Goal: Information Seeking & Learning: Learn about a topic

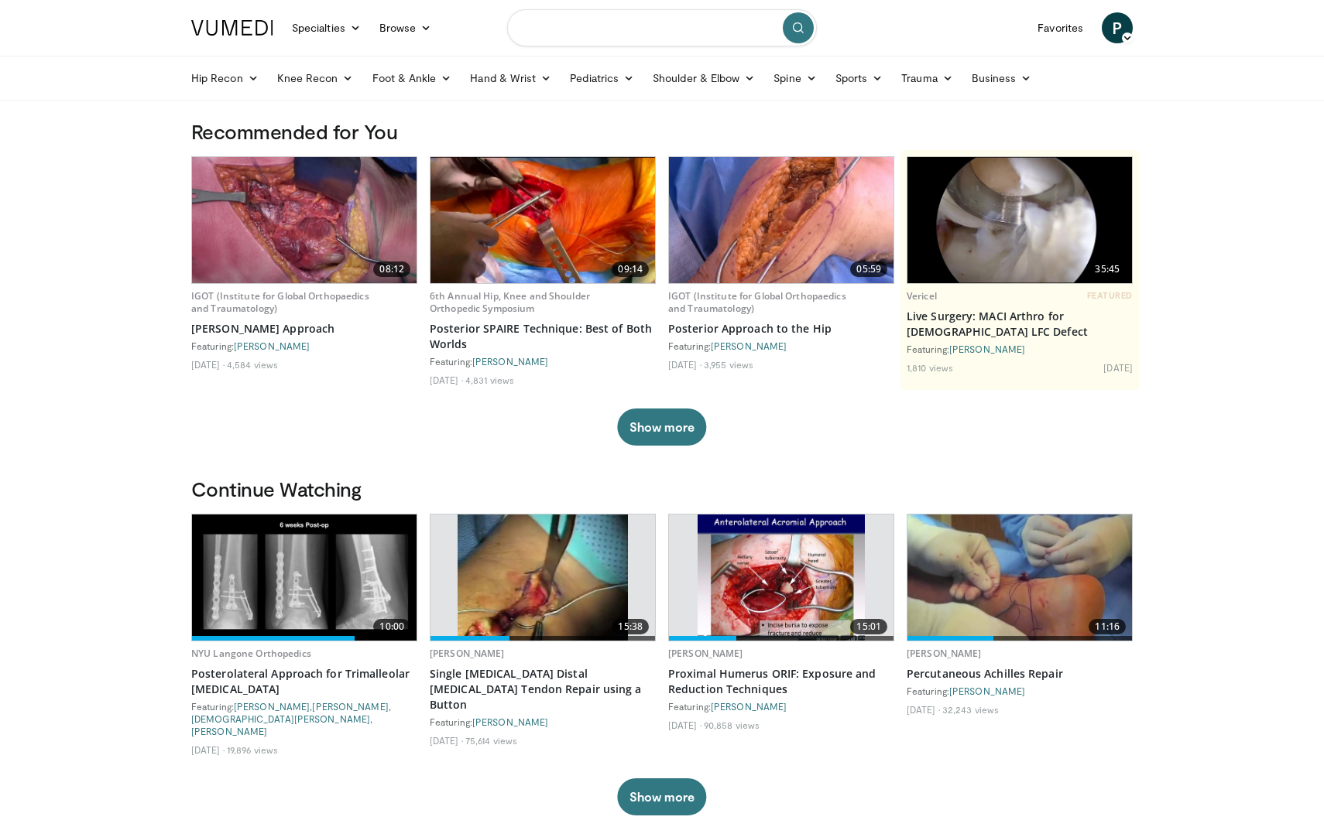
click at [645, 36] on input "Search topics, interventions" at bounding box center [662, 27] width 310 height 37
type input "**********"
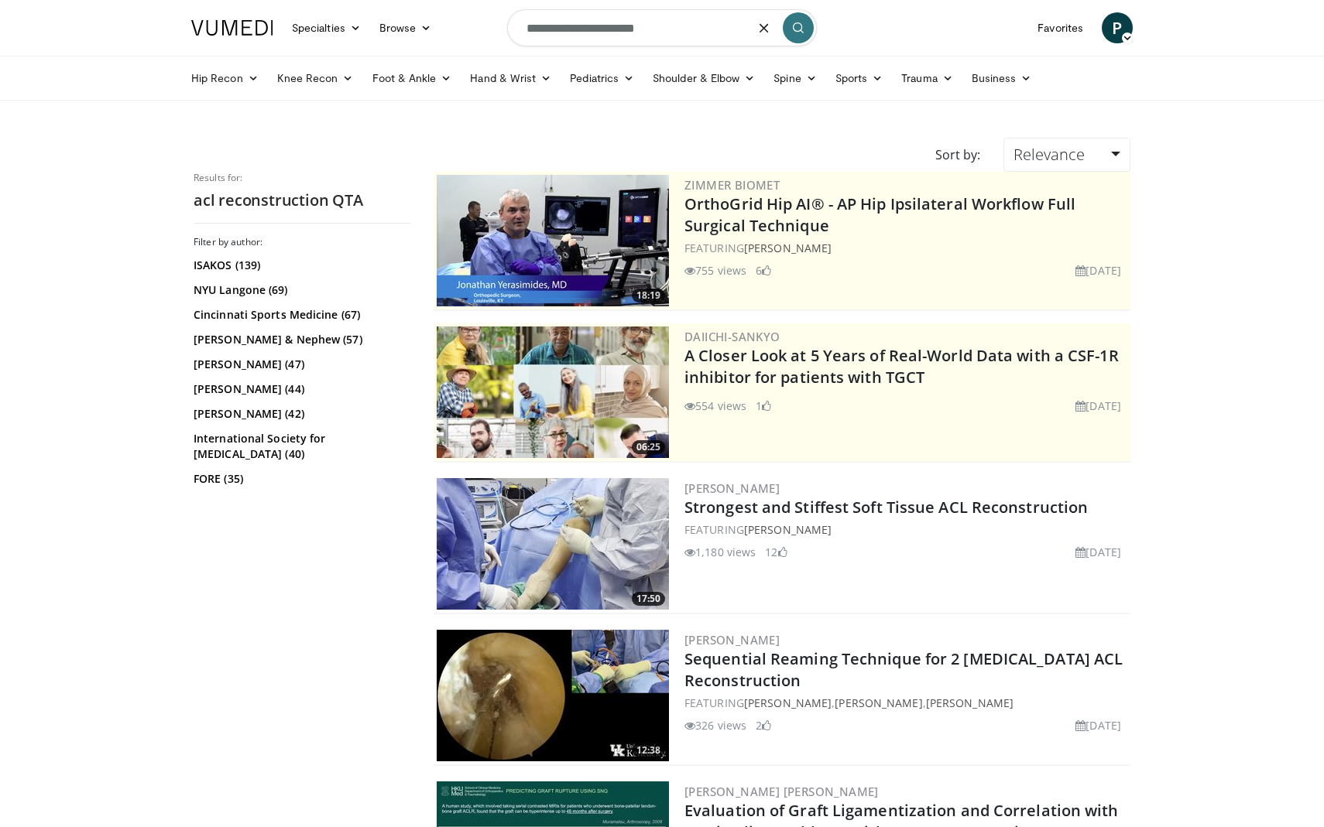
type input "**********"
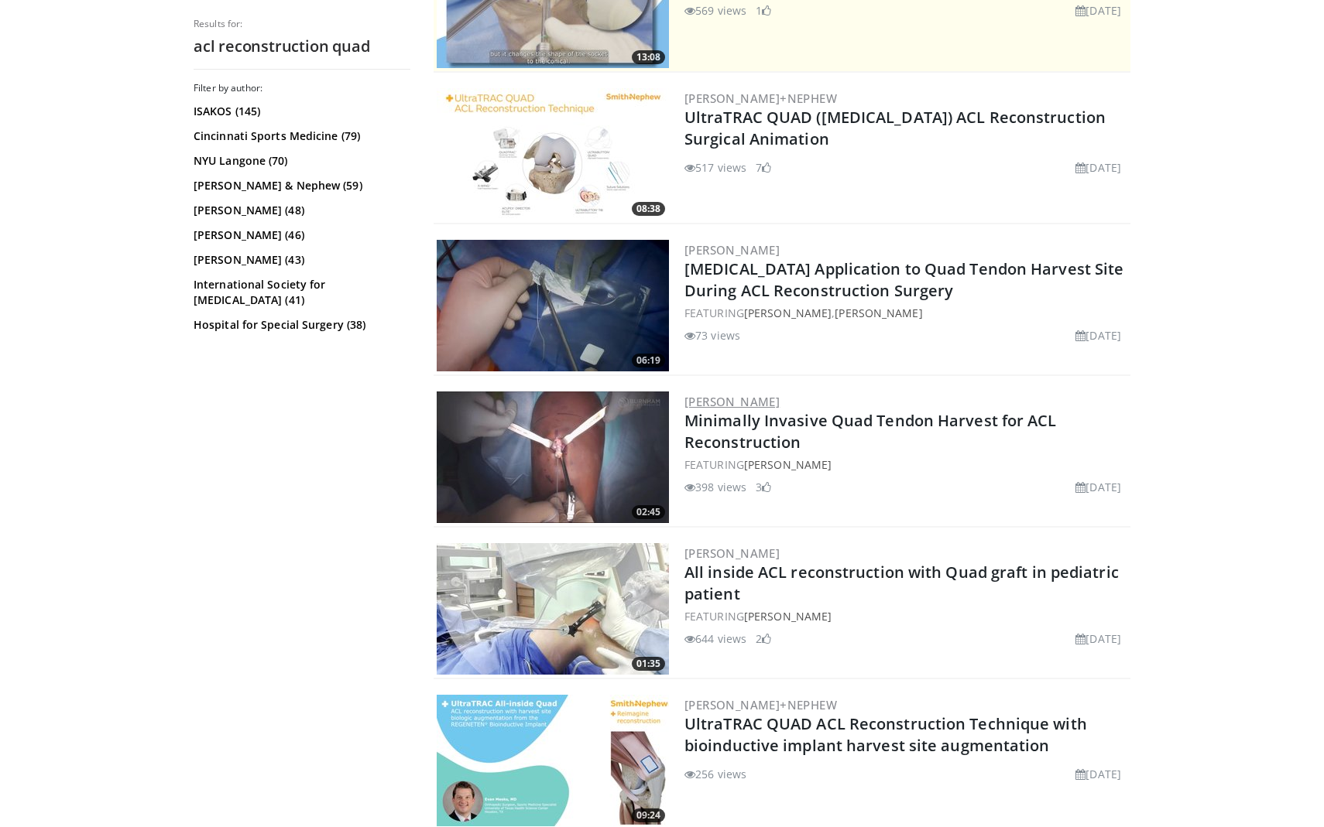
scroll to position [402, 0]
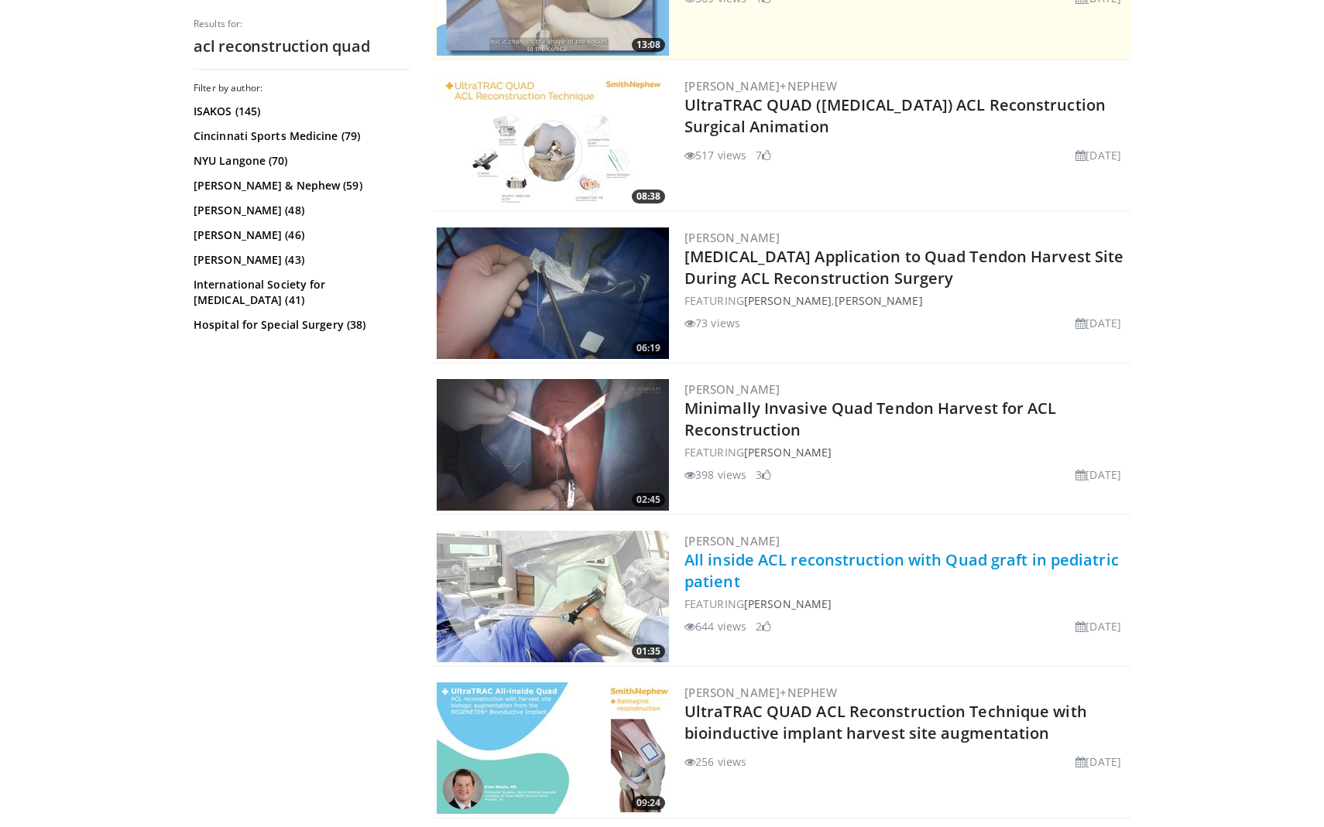
click at [716, 563] on link "All inside ACL reconstruction with Quad graft in pediatric patient" at bounding box center [901, 571] width 434 height 43
click at [576, 437] on img at bounding box center [553, 445] width 232 height 132
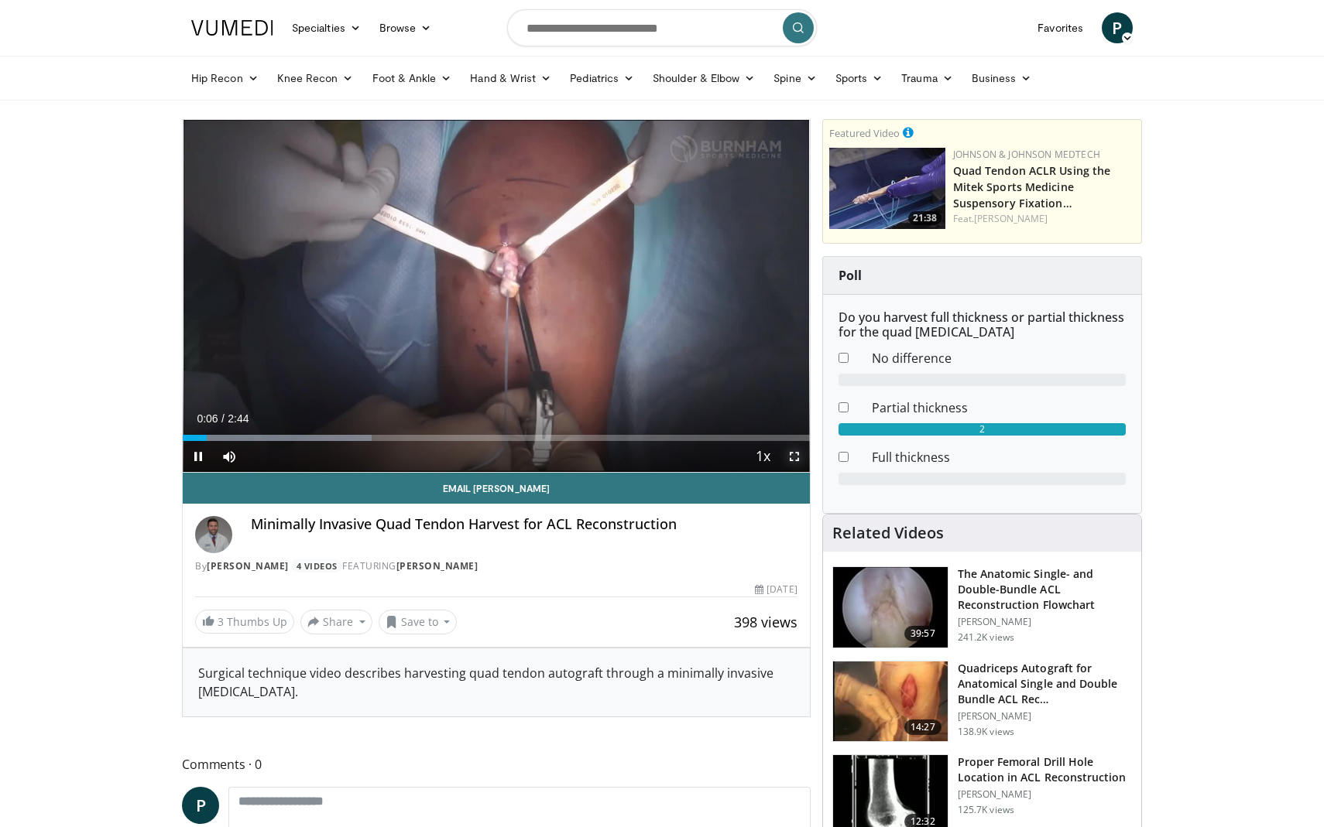
click at [793, 458] on span "Video Player" at bounding box center [794, 456] width 31 height 31
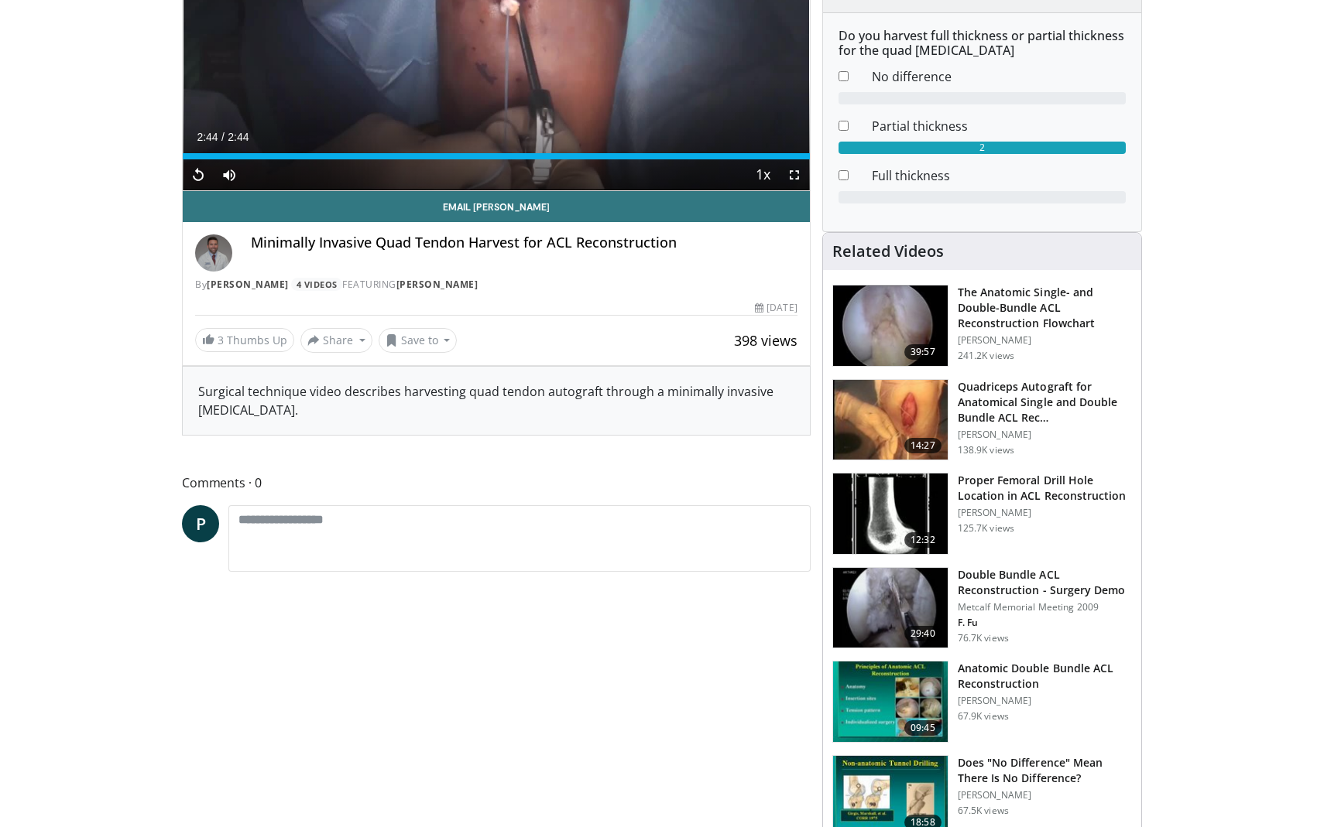
scroll to position [283, 0]
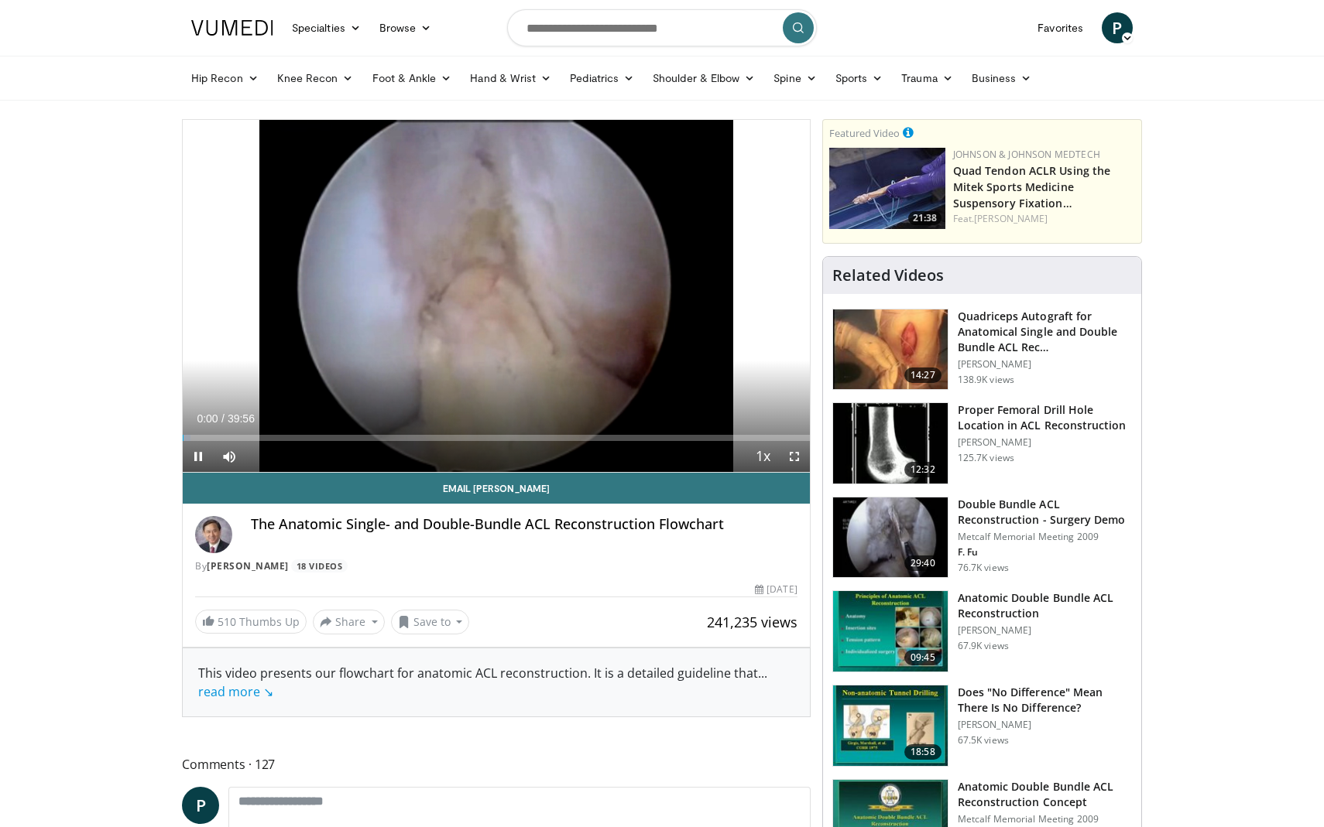
click at [908, 424] on img at bounding box center [890, 443] width 115 height 80
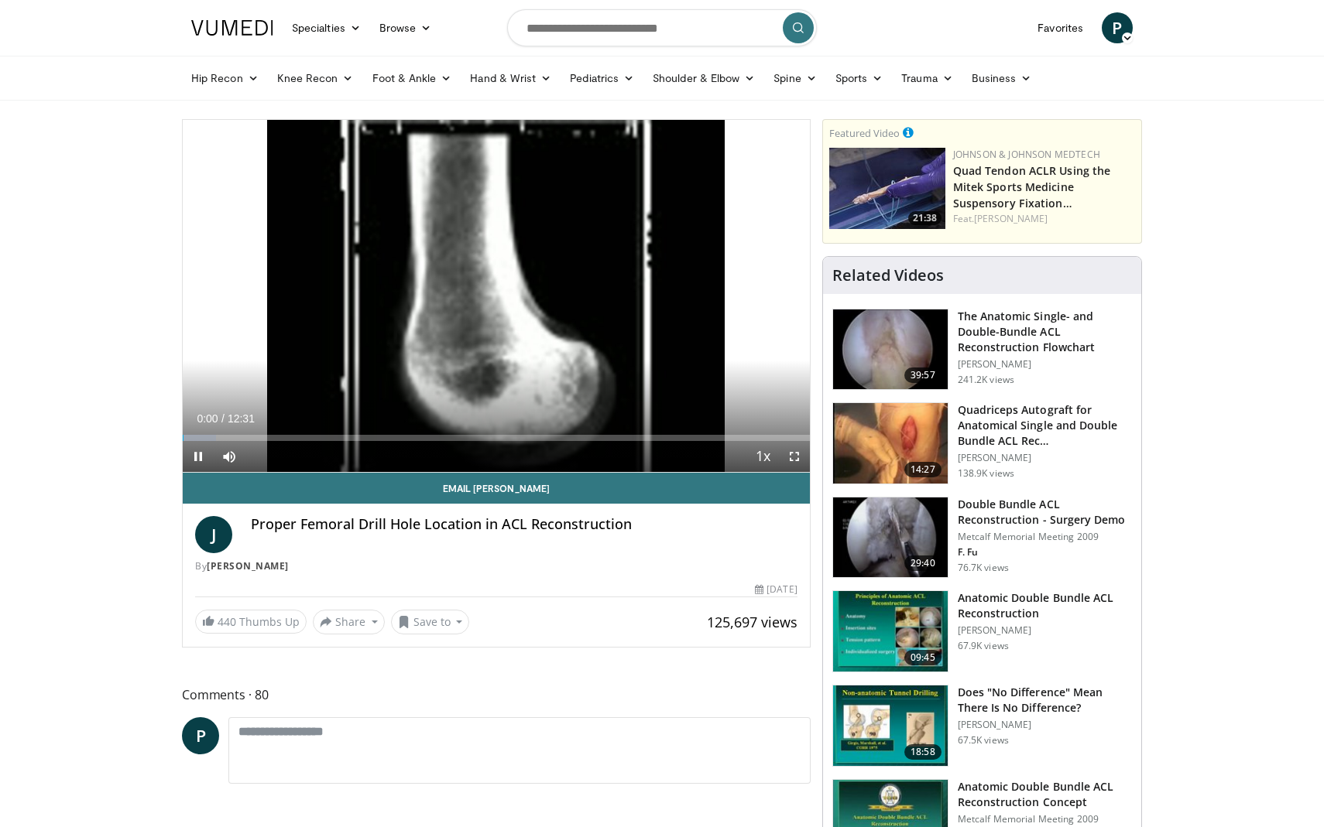
click at [906, 415] on img at bounding box center [890, 443] width 115 height 80
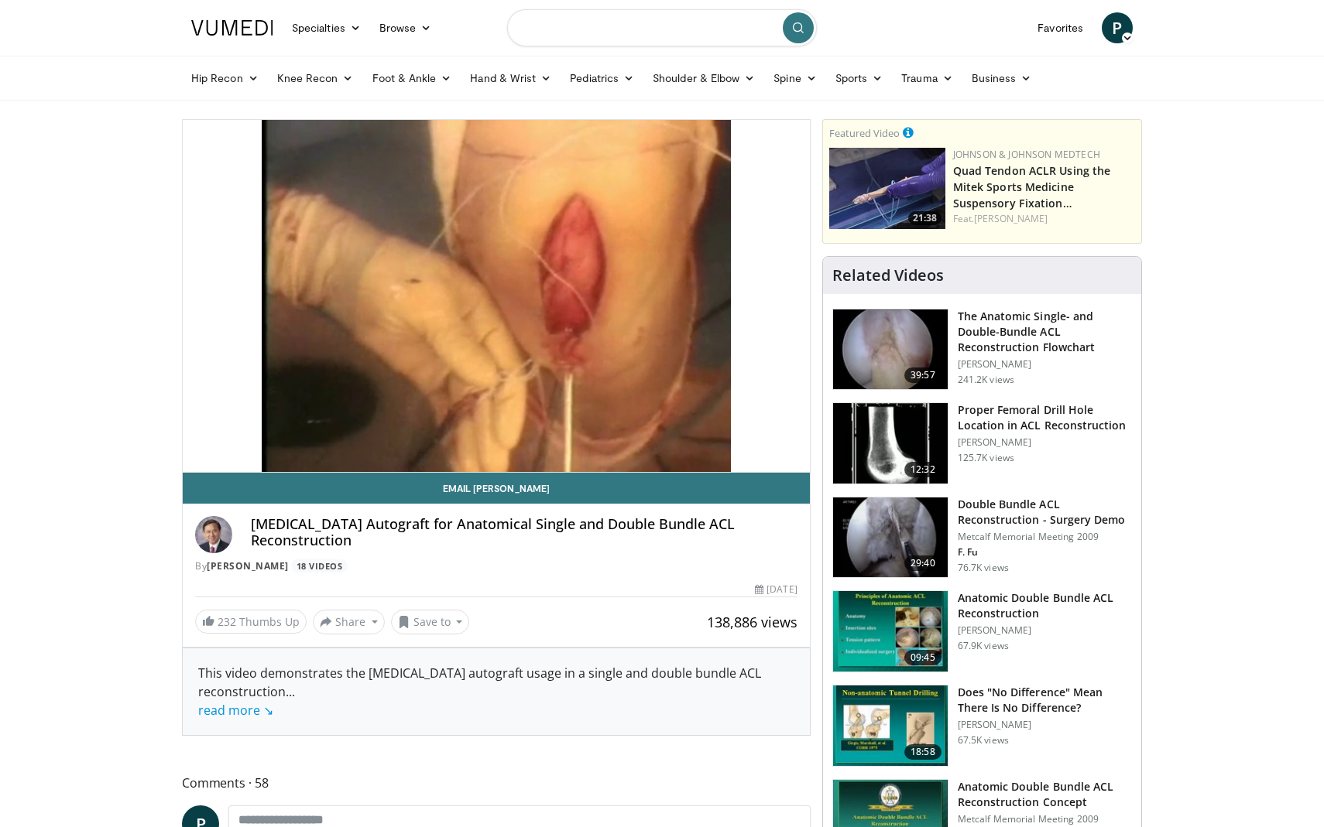
click at [632, 28] on input "Search topics, interventions" at bounding box center [662, 27] width 310 height 37
type input "**********"
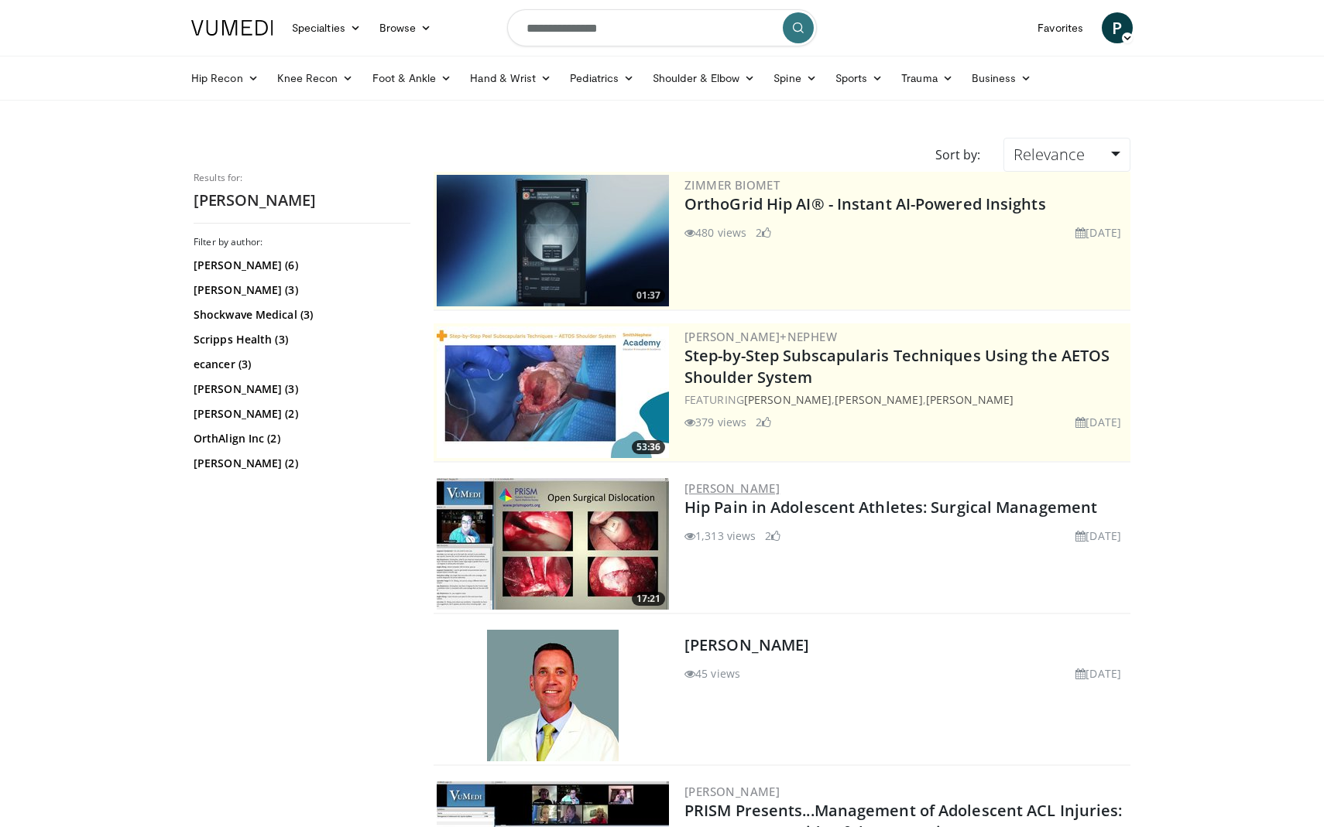
click at [723, 484] on link "Matthew Schmitz" at bounding box center [731, 488] width 95 height 15
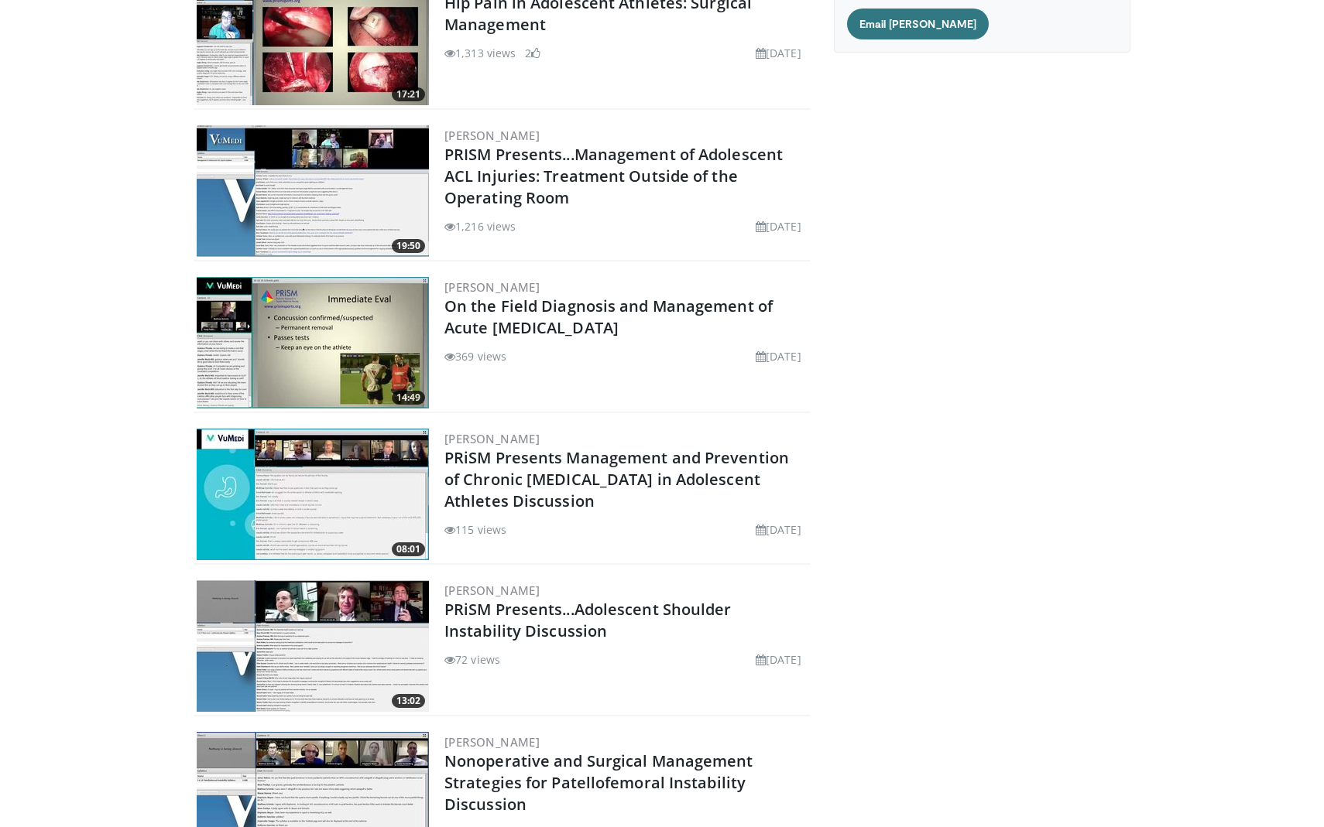
scroll to position [230, 0]
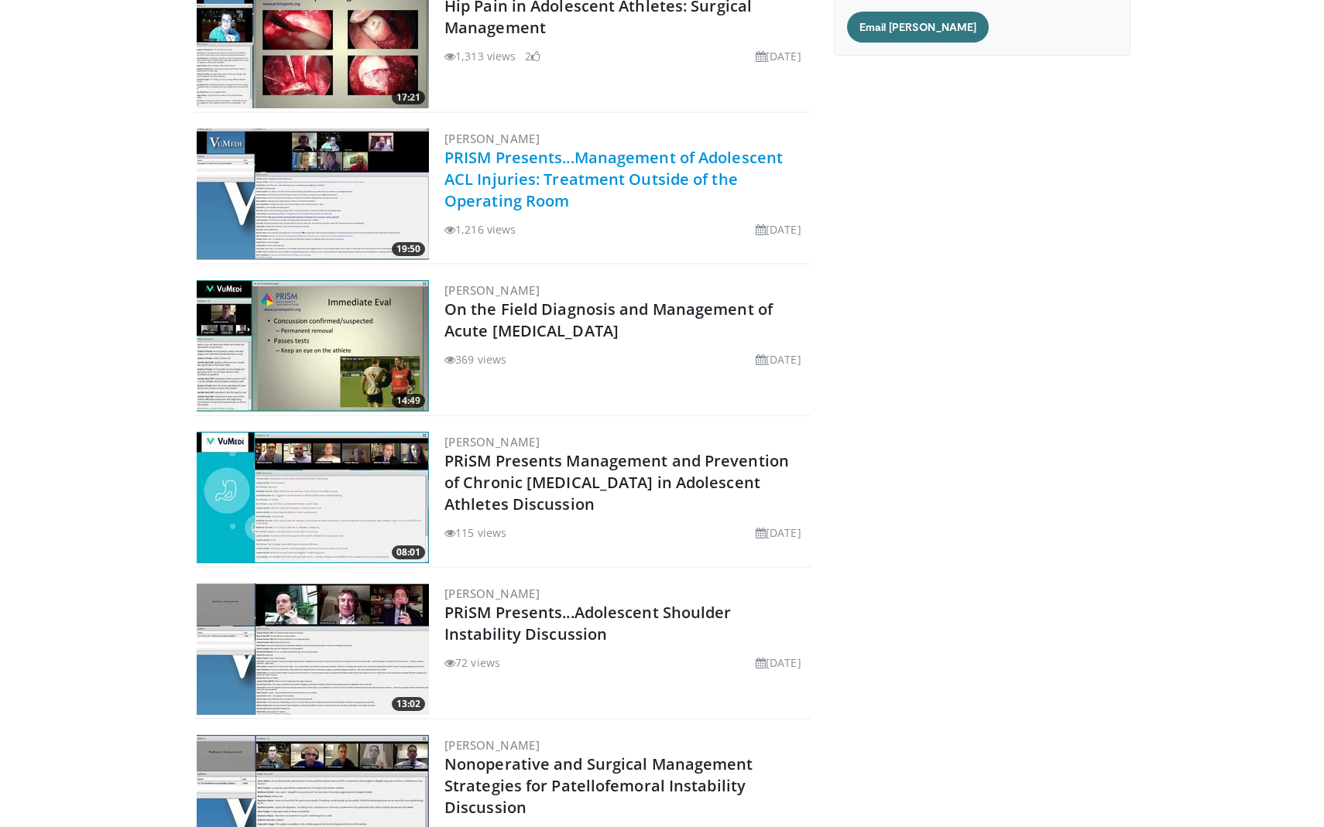
click at [570, 176] on link "PRISM Presents...Management of Adolescent ACL Injuries: Treatment Outside of th…" at bounding box center [613, 179] width 338 height 64
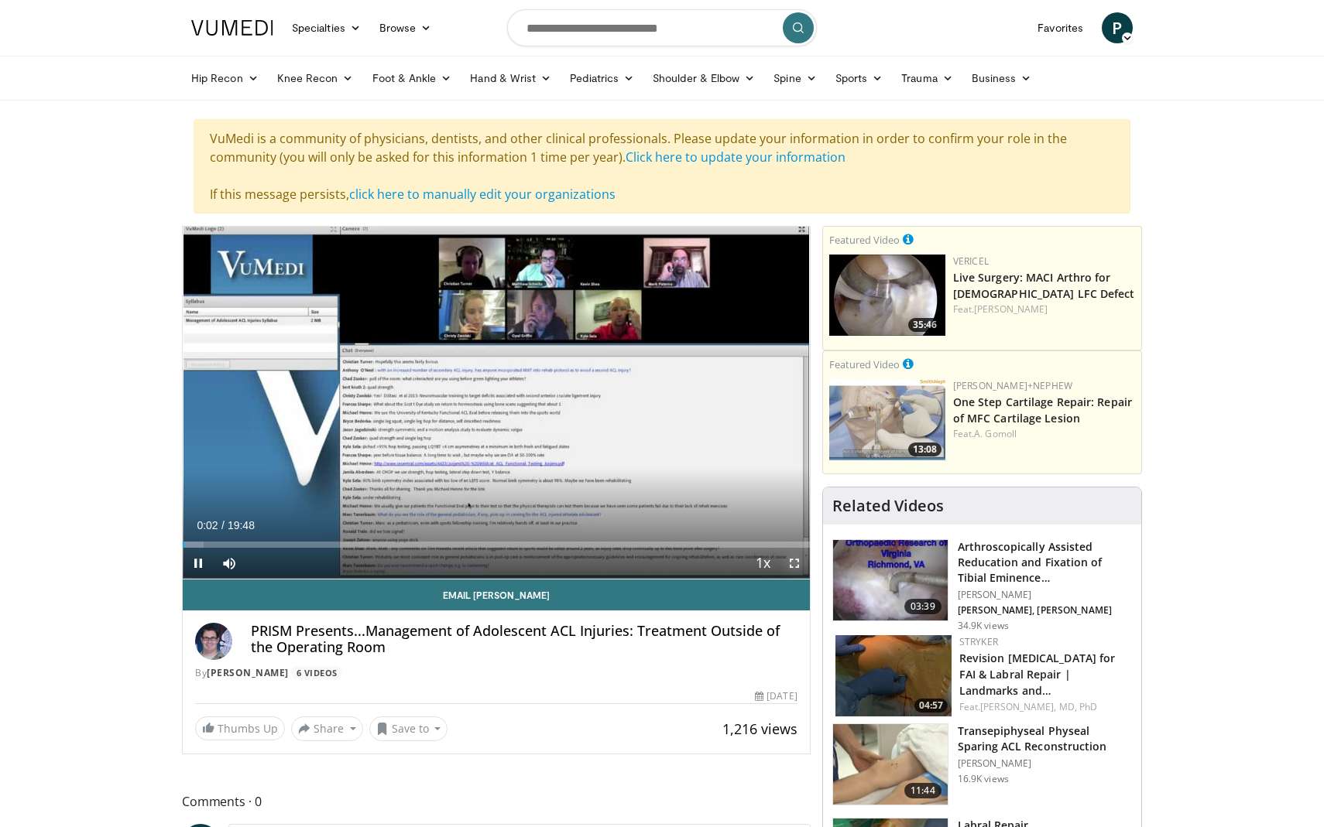
click at [790, 564] on span "Video Player" at bounding box center [794, 563] width 31 height 31
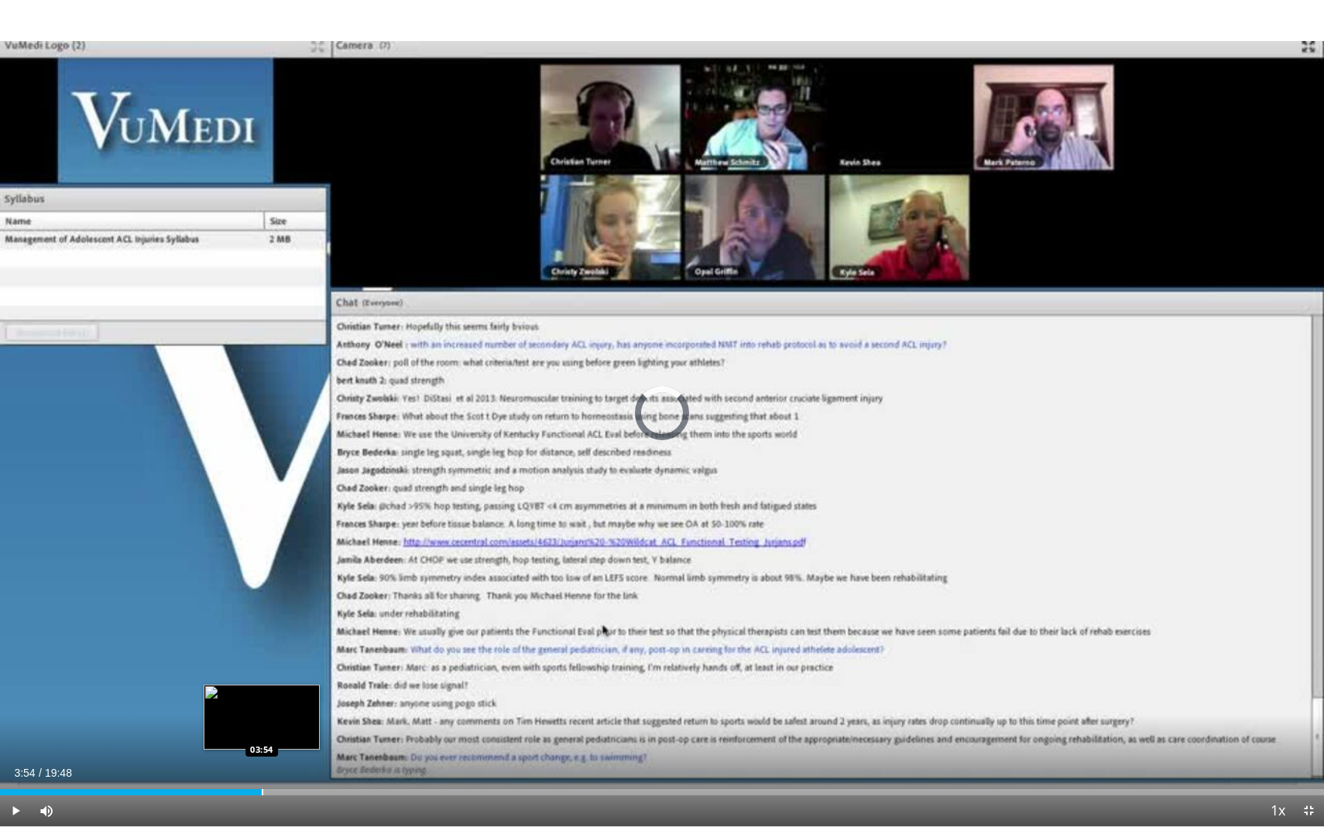
click at [262, 793] on div "Progress Bar" at bounding box center [263, 792] width 2 height 6
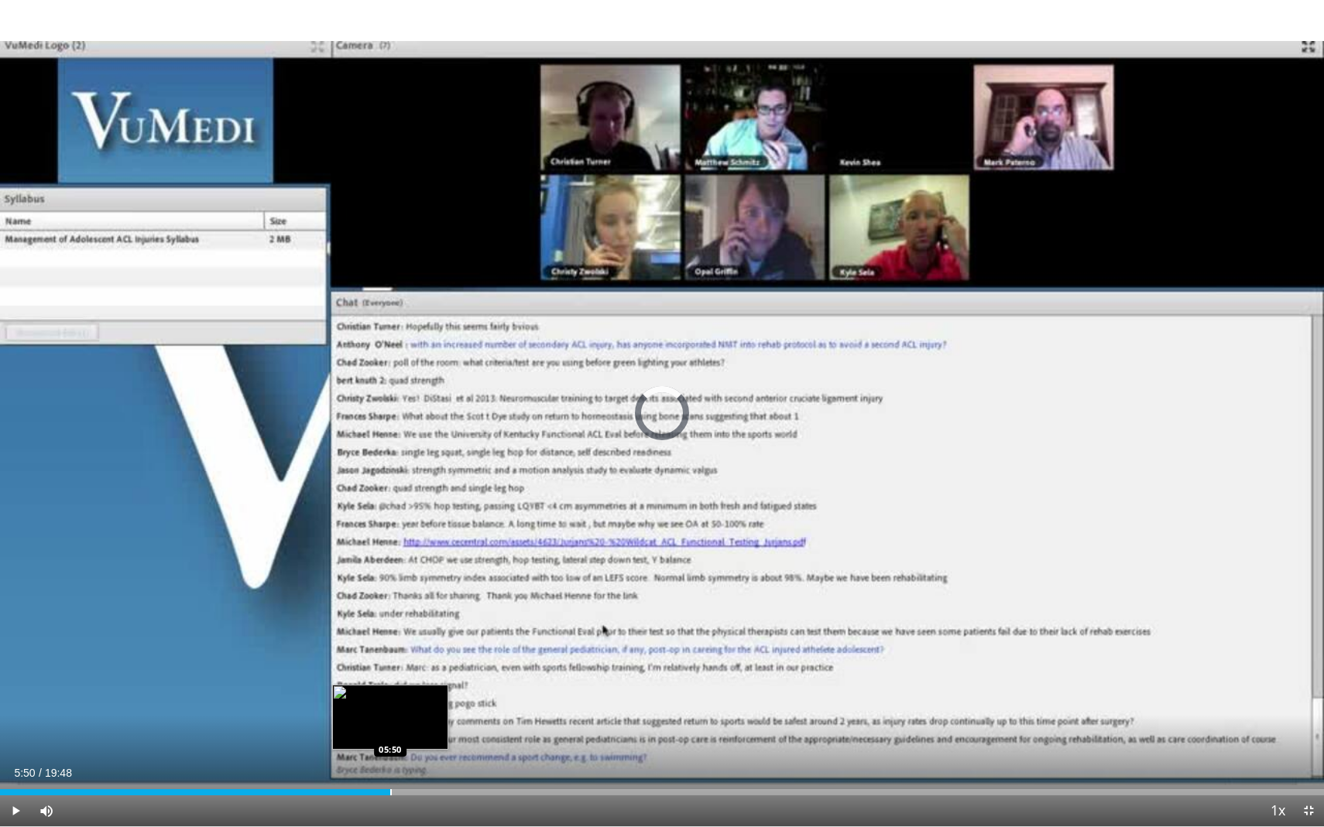
click at [390, 789] on div "Progress Bar" at bounding box center [391, 792] width 2 height 6
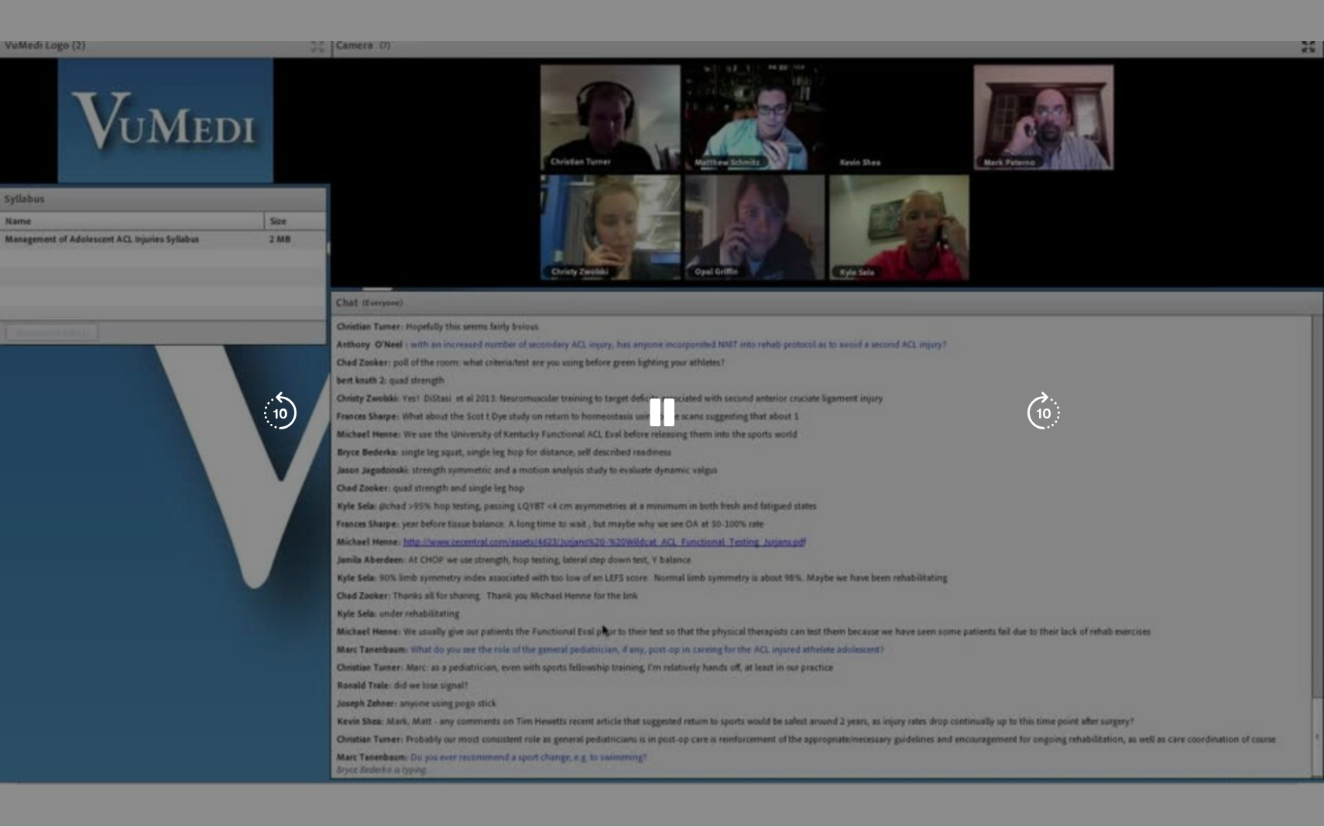
scroll to position [25, 0]
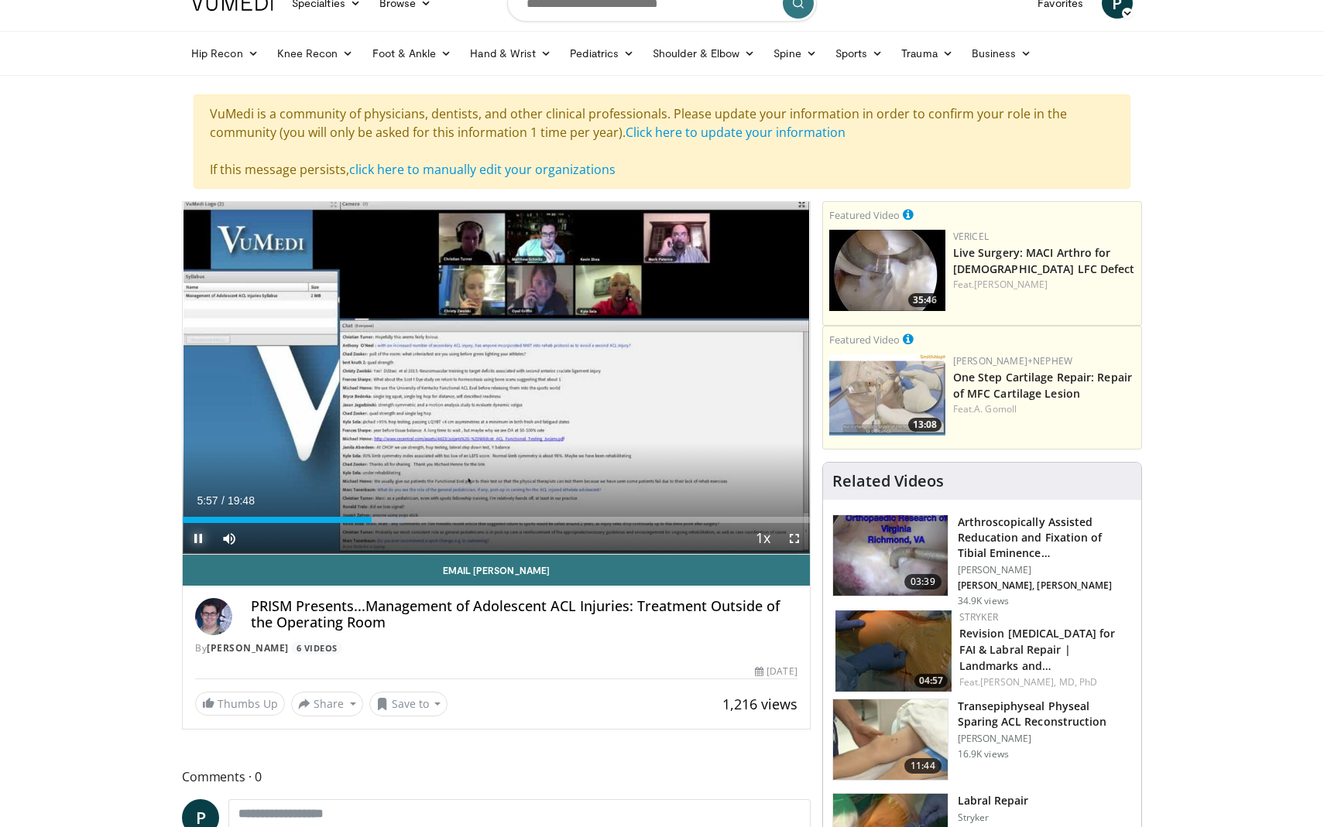
click at [197, 539] on span "Video Player" at bounding box center [198, 538] width 31 height 31
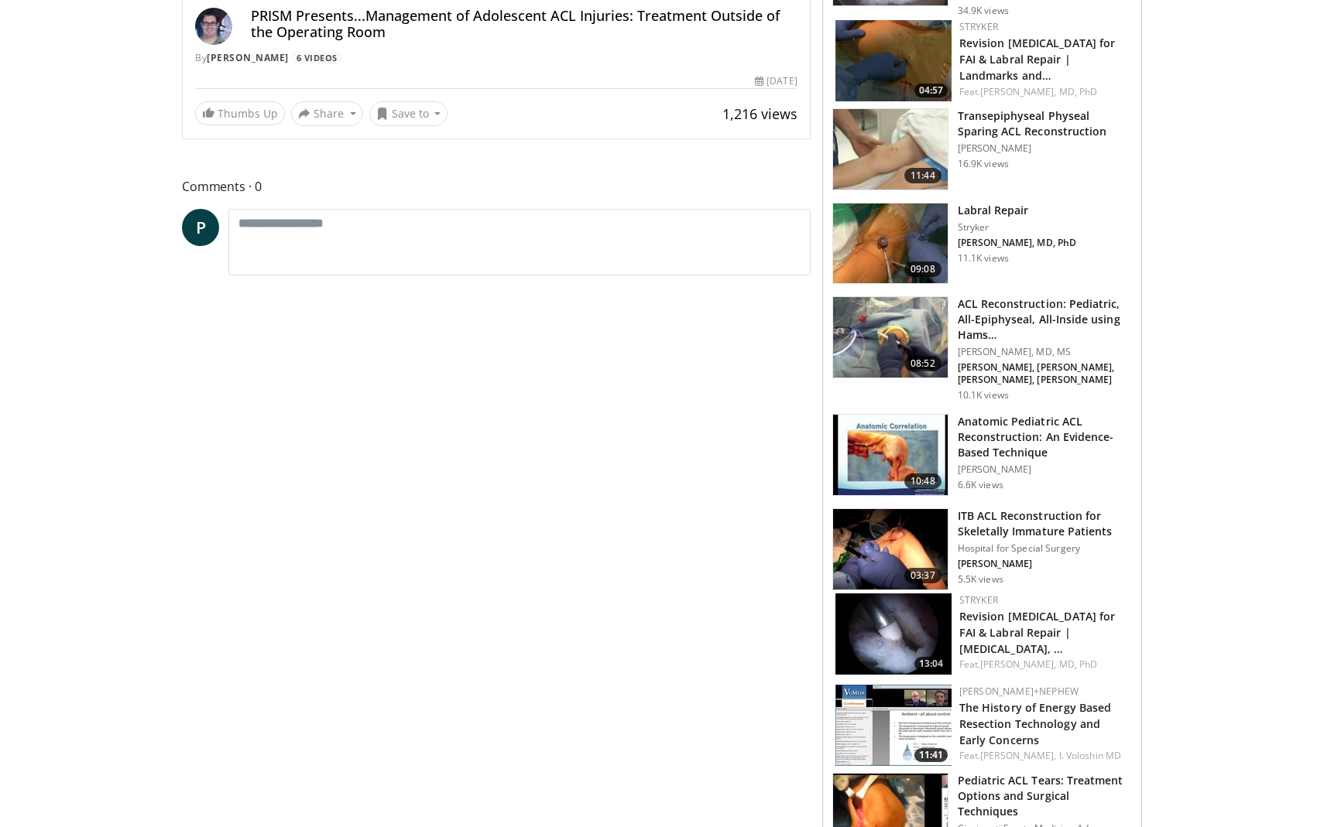
scroll to position [0, 0]
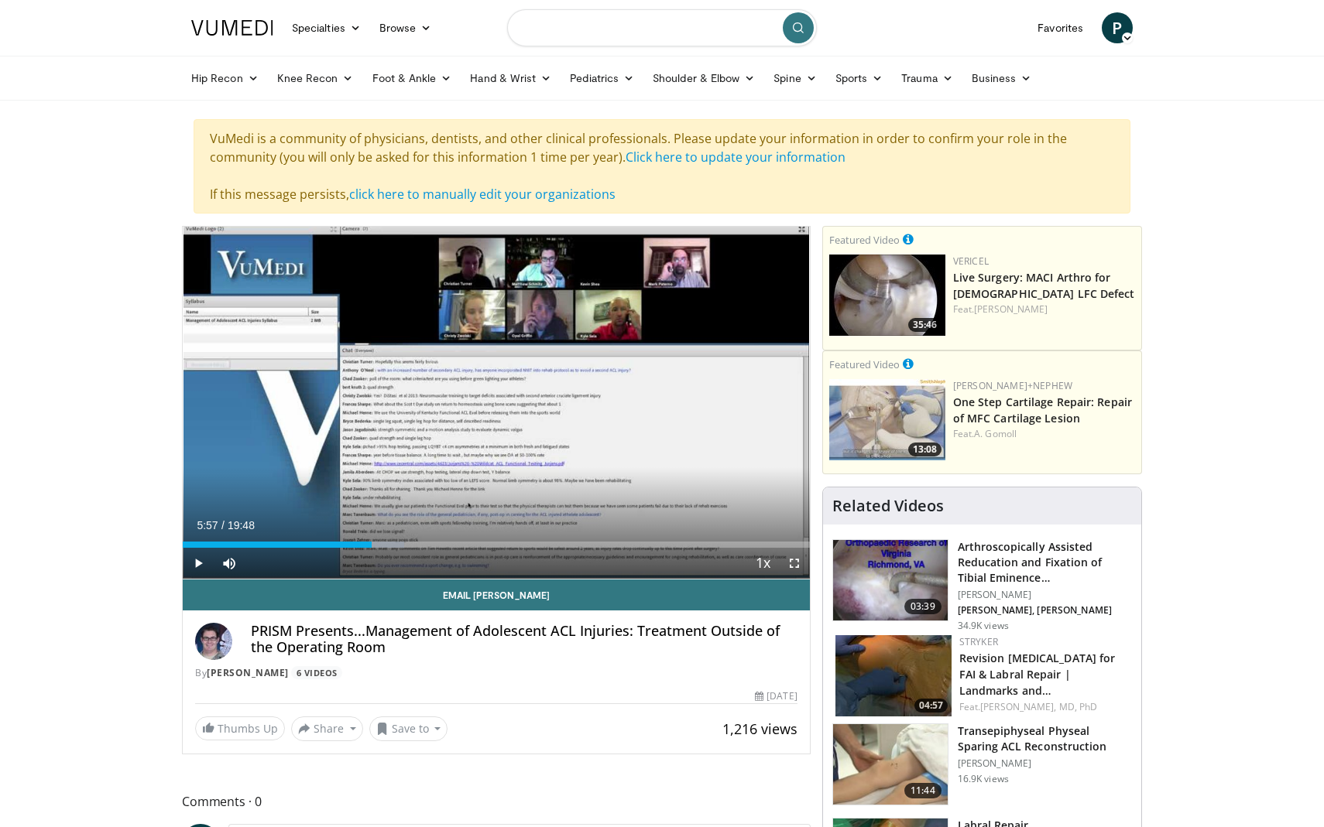
click at [611, 31] on input "Search topics, interventions" at bounding box center [662, 27] width 310 height 37
type input "**********"
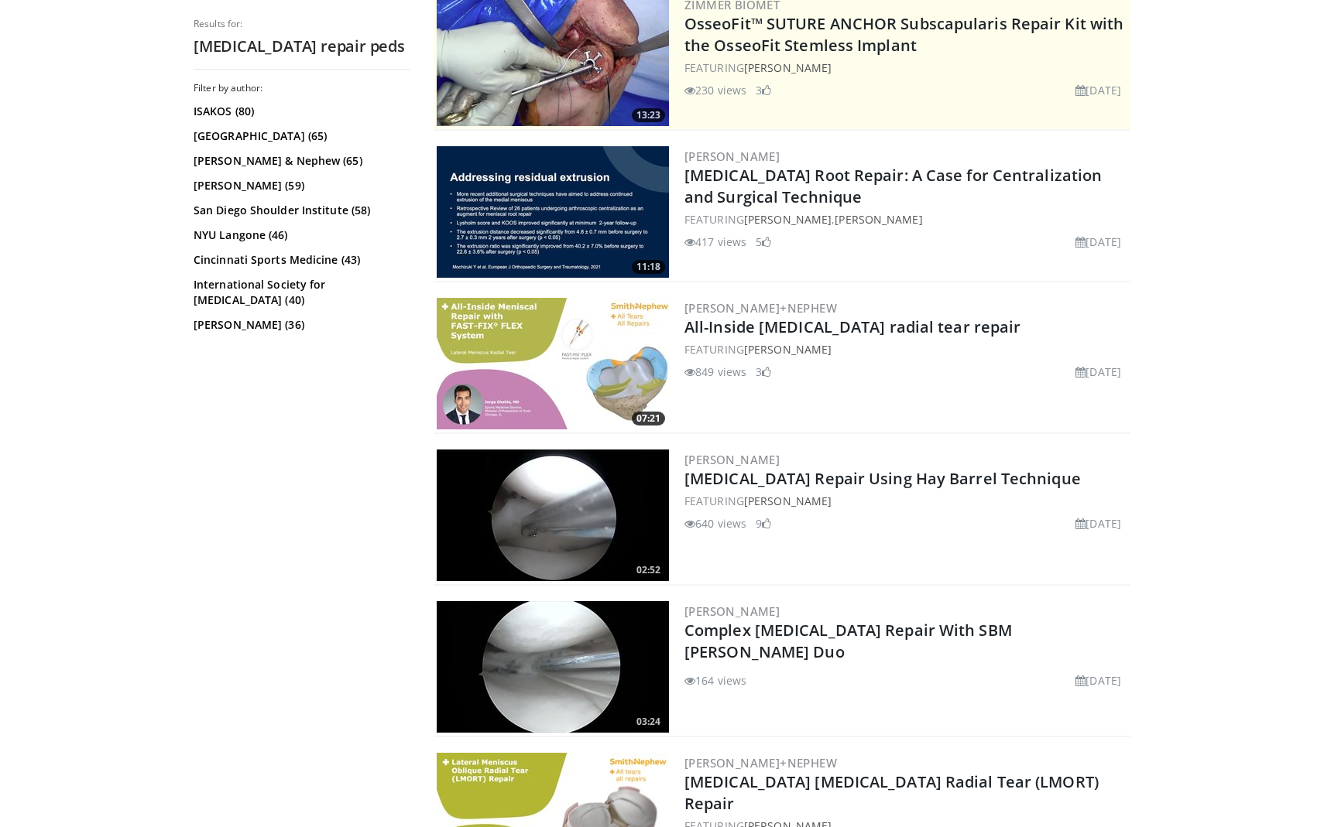
scroll to position [334, 0]
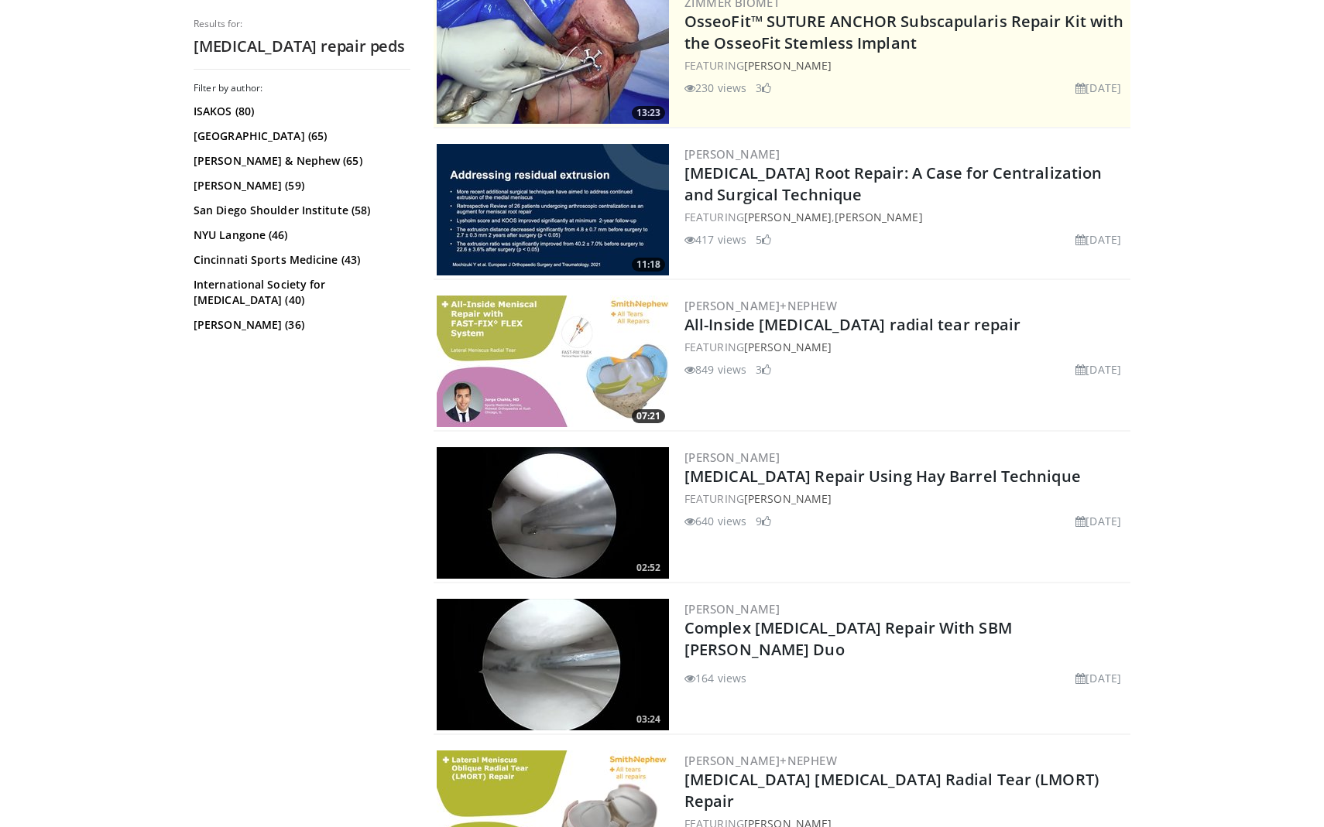
click at [507, 354] on img at bounding box center [553, 362] width 232 height 132
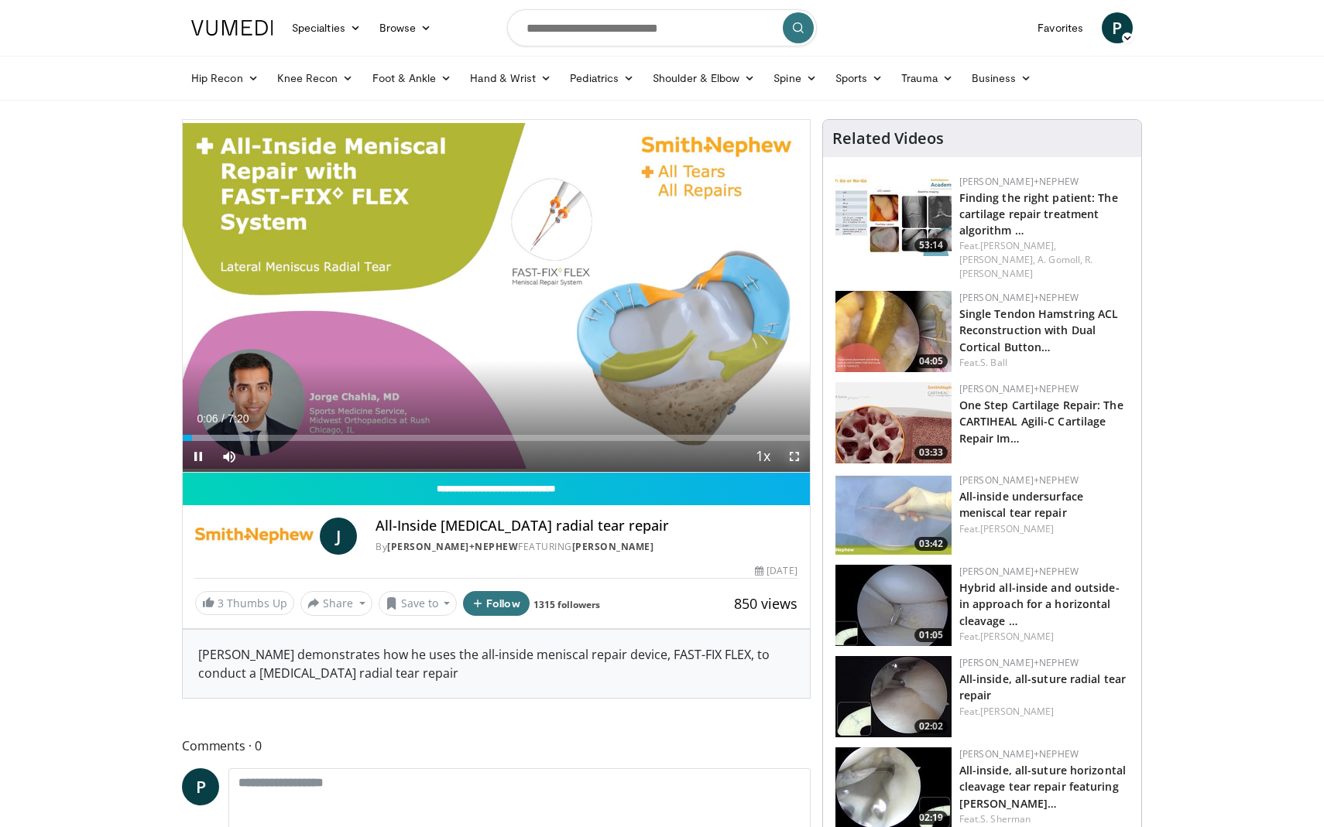
click at [789, 457] on span "Video Player" at bounding box center [794, 456] width 31 height 31
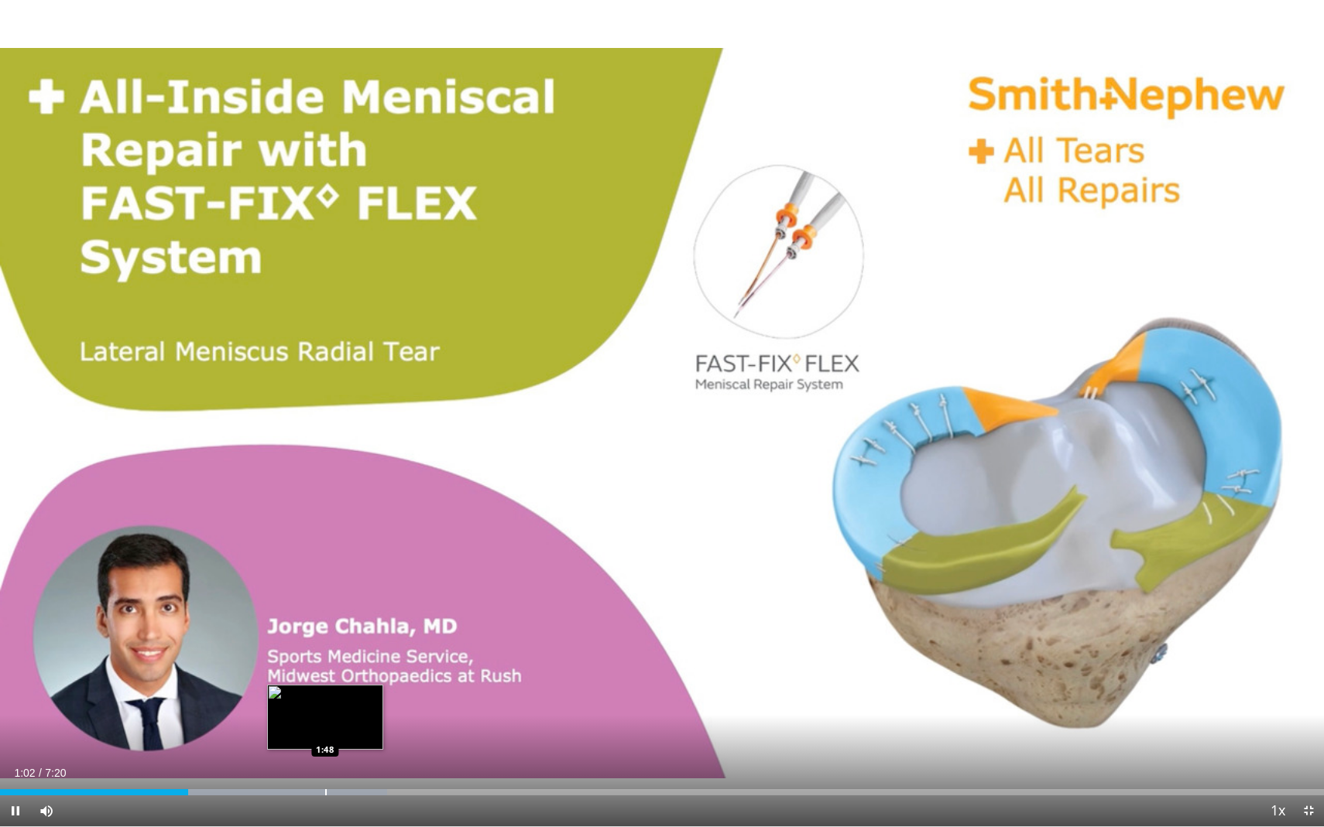
click at [324, 781] on div "Loaded : 29.26% 1:02 1:48" at bounding box center [662, 788] width 1324 height 15
click at [365, 787] on div "Loaded : 40.53% 1:56 2:01" at bounding box center [662, 788] width 1324 height 15
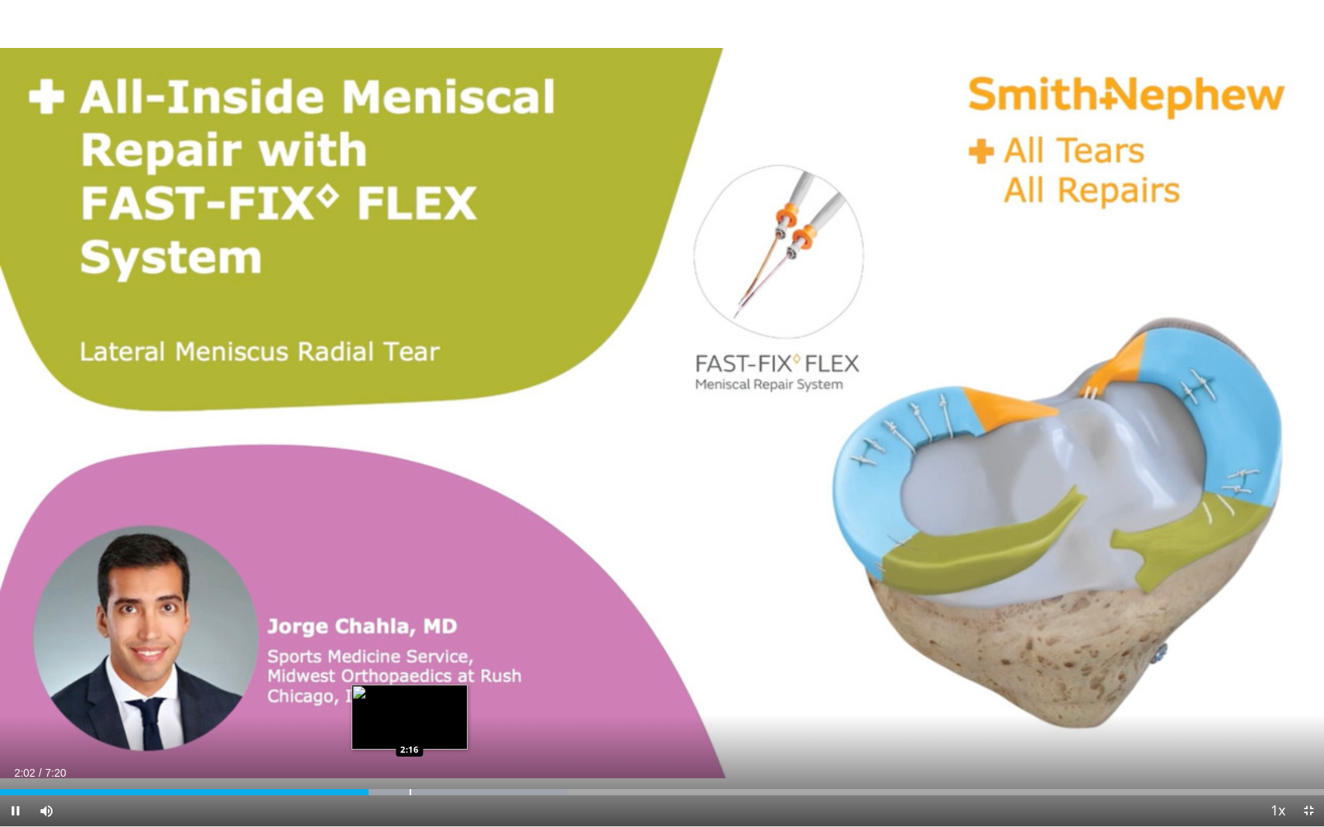
click at [411, 784] on div "Loaded : 42.78% 2:02 2:16" at bounding box center [662, 788] width 1324 height 15
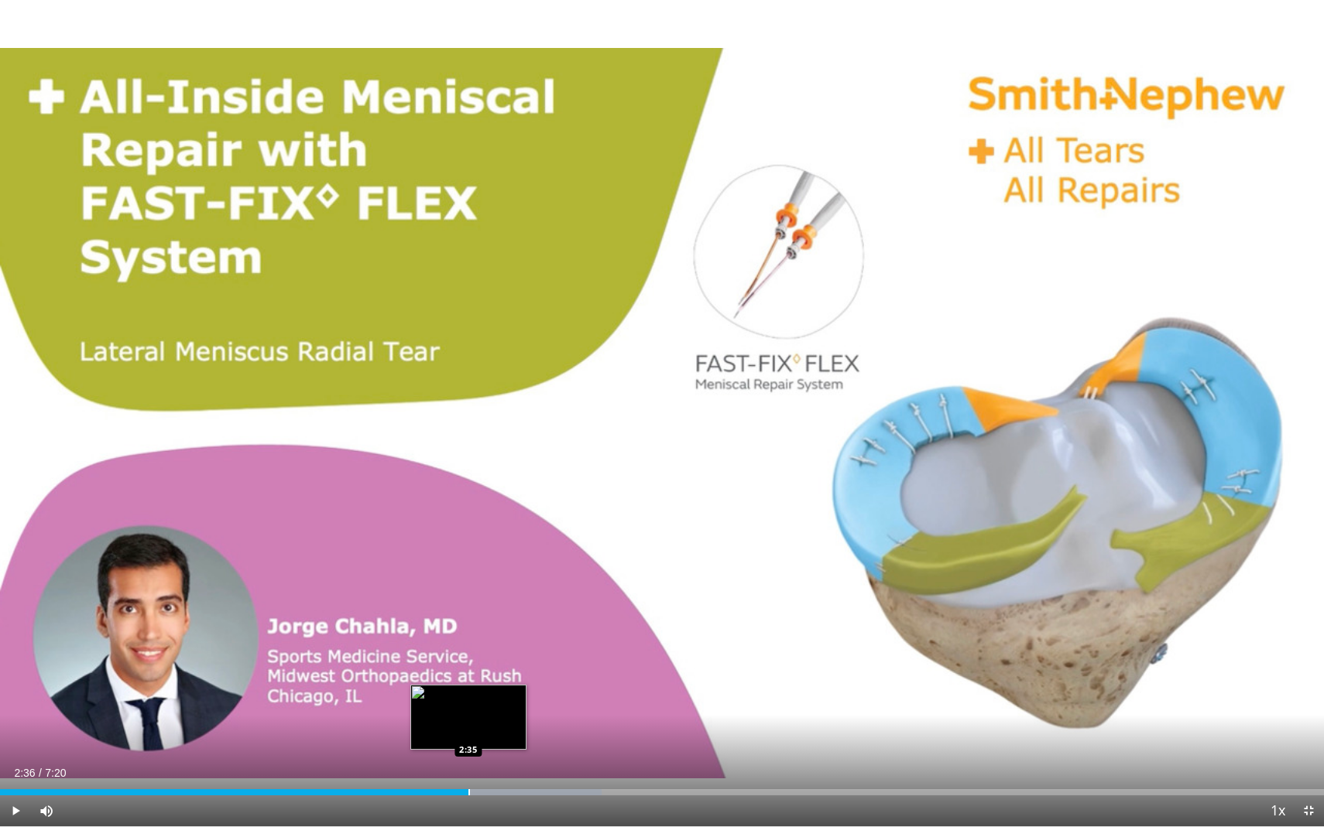
click at [468, 783] on div "Loaded : 45.46% 2:36 2:35" at bounding box center [662, 788] width 1324 height 15
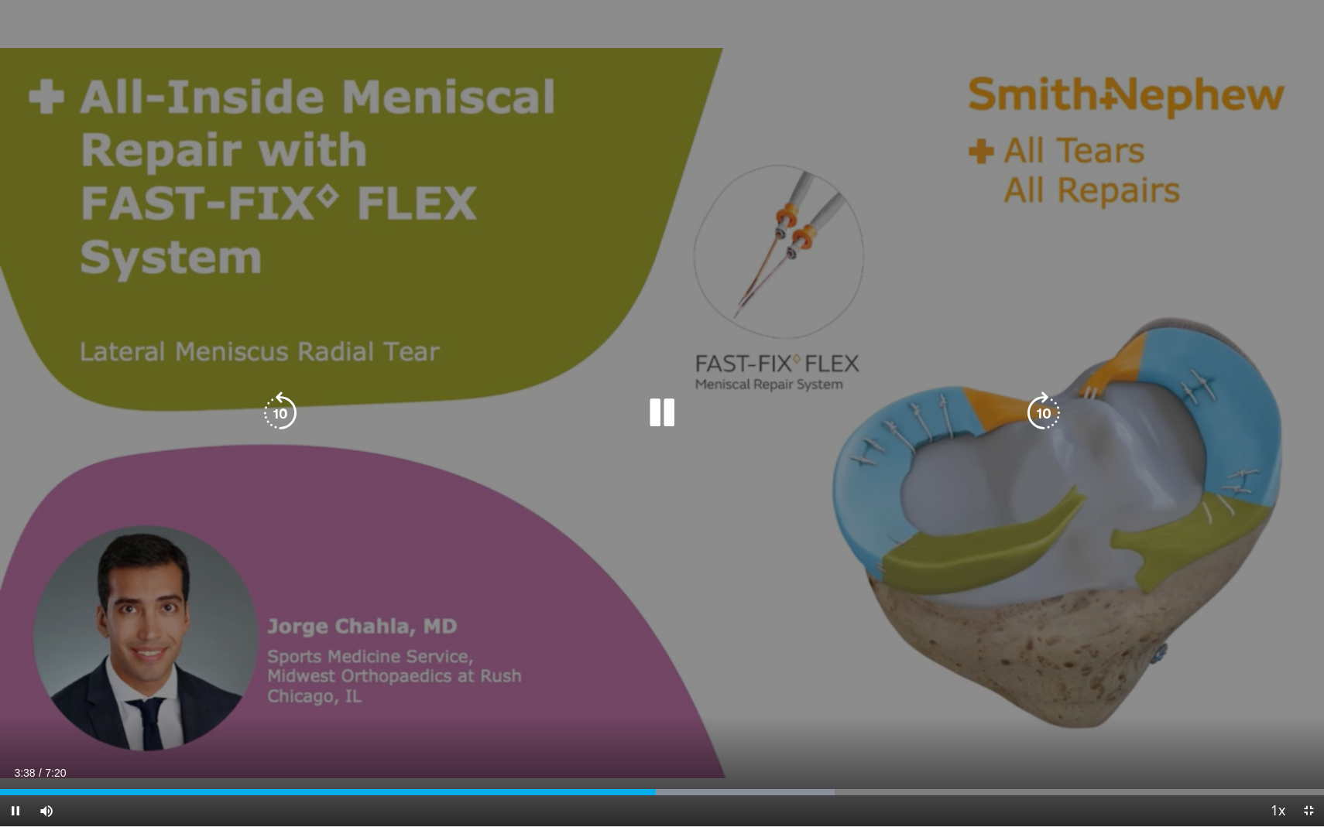
click at [652, 409] on icon "Video Player" at bounding box center [661, 413] width 43 height 43
